Goal: Task Accomplishment & Management: Manage account settings

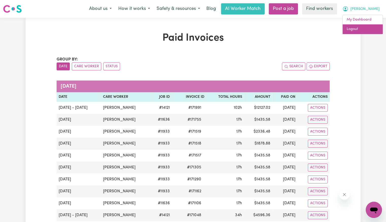
drag, startPoint x: 0, startPoint y: 0, endPoint x: 362, endPoint y: 30, distance: 363.7
click at [362, 30] on link "Logout" at bounding box center [362, 29] width 40 height 10
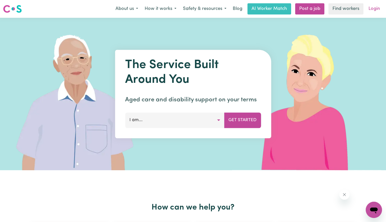
click at [375, 6] on link "Login" at bounding box center [373, 8] width 17 height 11
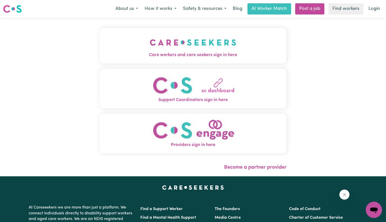
click at [150, 44] on img "Care workers and care seekers sign in here" at bounding box center [193, 42] width 86 height 19
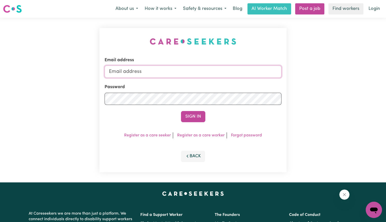
click at [155, 72] on input "Email address" at bounding box center [192, 71] width 177 height 12
drag, startPoint x: 136, startPoint y: 70, endPoint x: 418, endPoint y: 82, distance: 283.0
click at [385, 82] on html "Menu About us How it works Safety & resources Blog AI Worker Match Post a job F…" at bounding box center [193, 192] width 386 height 384
type input "[EMAIL_ADDRESS][DOMAIN_NAME]"
click at [181, 111] on button "Sign In" at bounding box center [193, 116] width 24 height 11
